Goal: Task Accomplishment & Management: Complete application form

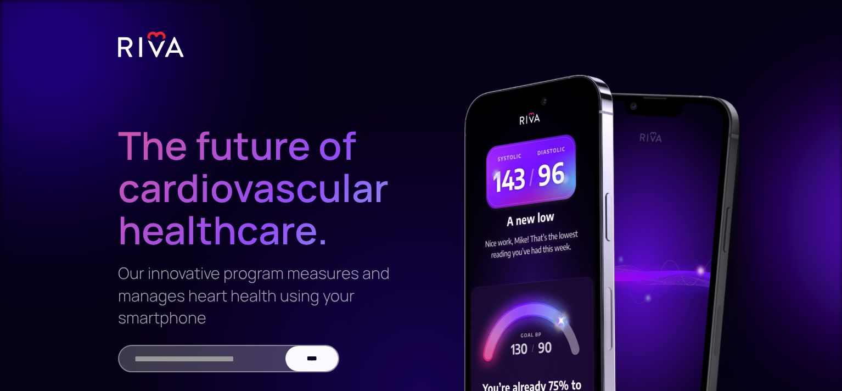
click at [162, 53] on img at bounding box center [151, 44] width 66 height 27
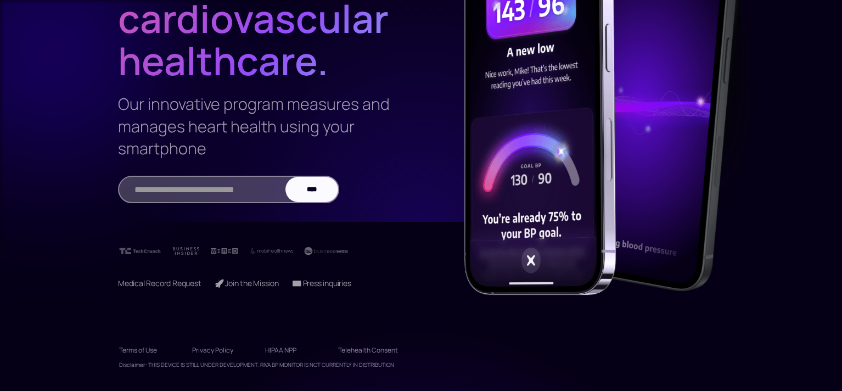
scroll to position [170, 0]
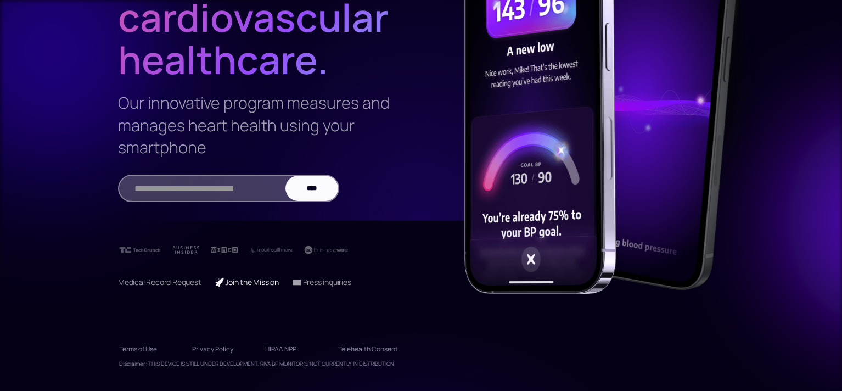
click at [235, 285] on link "🚀 Join the Mission" at bounding box center [247, 282] width 64 height 10
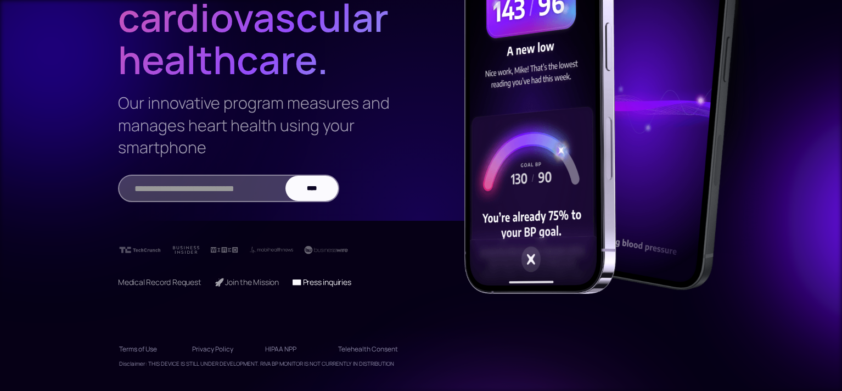
click at [333, 285] on link "📧 Press inquiries" at bounding box center [321, 282] width 59 height 10
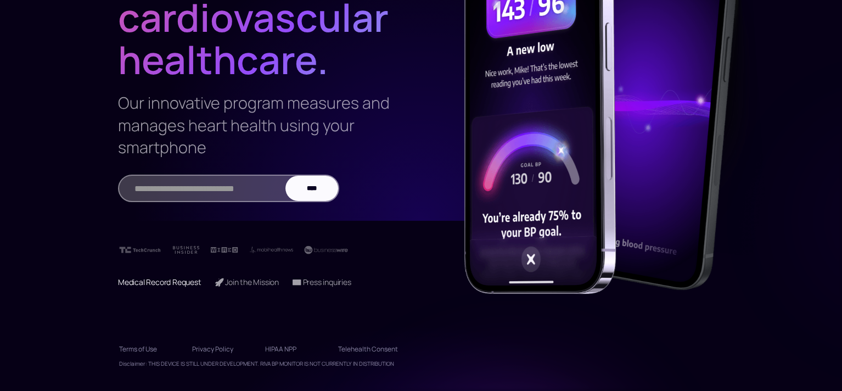
click at [175, 286] on link "Medical Record Request" at bounding box center [159, 282] width 83 height 10
